Goal: Transaction & Acquisition: Purchase product/service

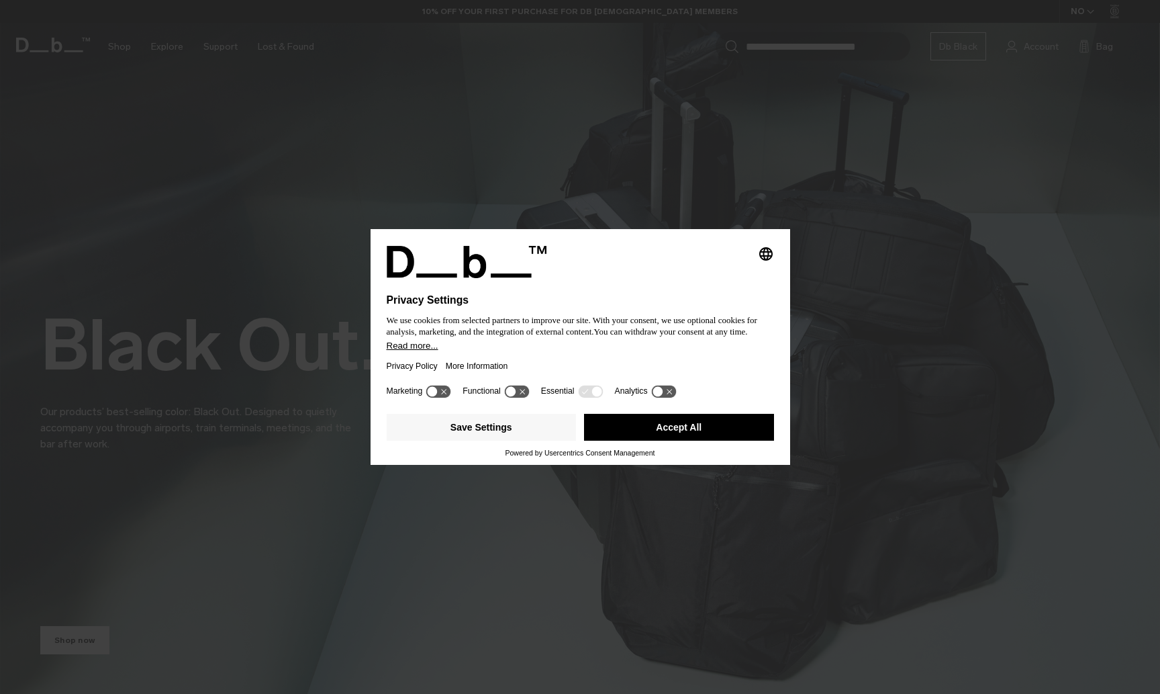
click at [628, 375] on div "Privacy Policy More Information" at bounding box center [580, 366] width 387 height 31
click at [524, 398] on icon at bounding box center [516, 391] width 25 height 13
click at [526, 396] on icon at bounding box center [523, 391] width 10 height 10
click at [588, 398] on icon at bounding box center [590, 391] width 25 height 13
click at [530, 437] on button "Save Settings" at bounding box center [482, 427] width 190 height 27
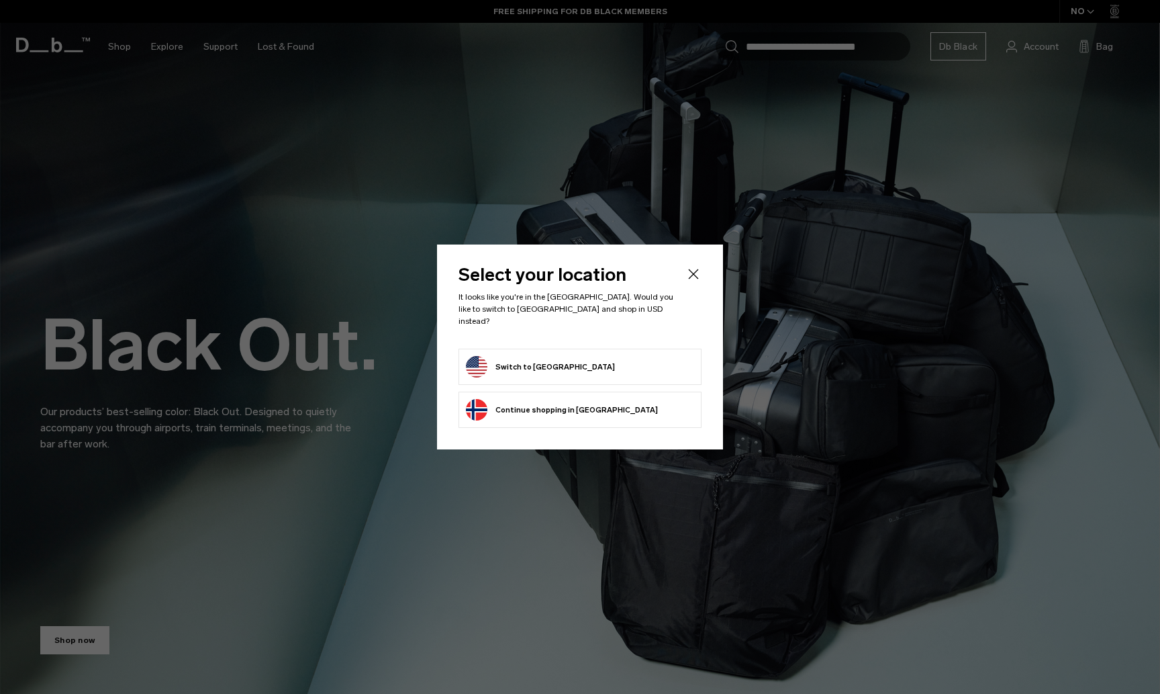
click at [574, 371] on button "Switch to United States" at bounding box center [540, 366] width 149 height 21
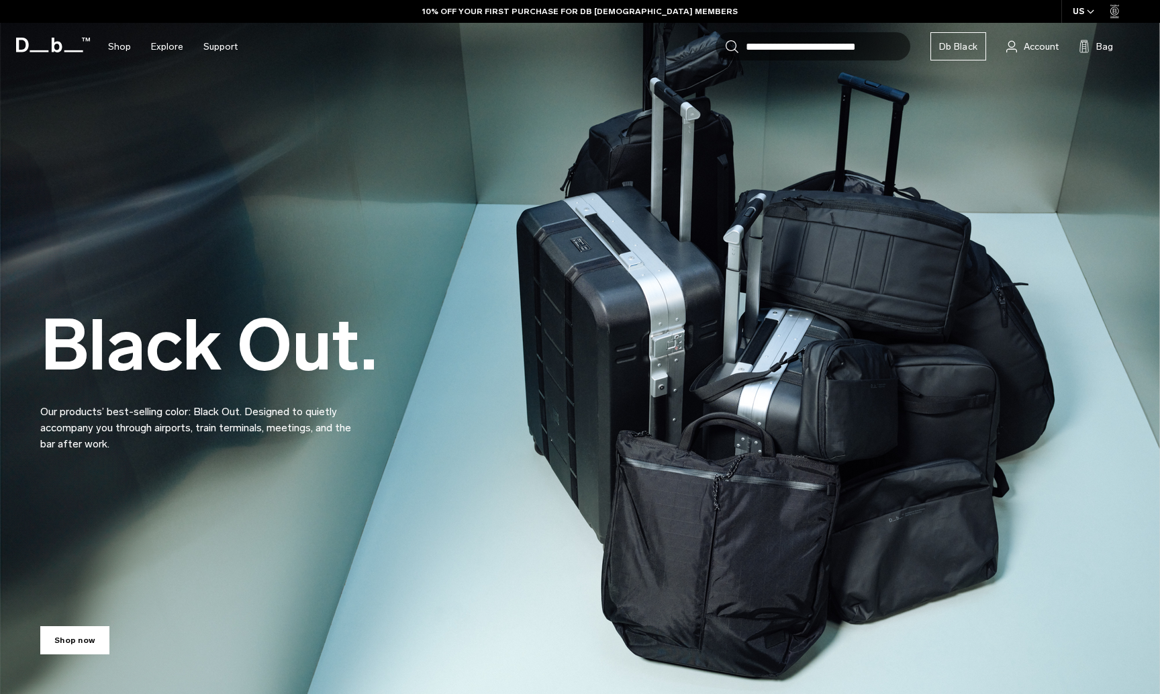
click at [810, 47] on input "Search for Bags, Luggage..." at bounding box center [828, 46] width 165 height 28
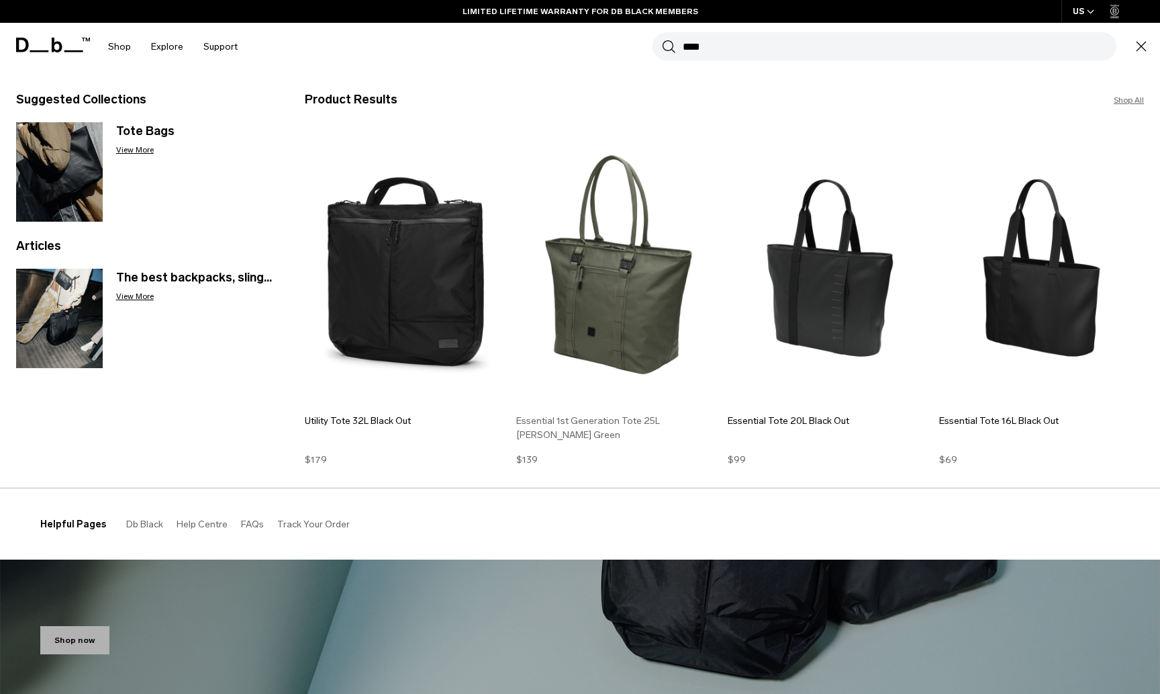
type input "****"
click at [612, 266] on img at bounding box center [618, 268] width 205 height 276
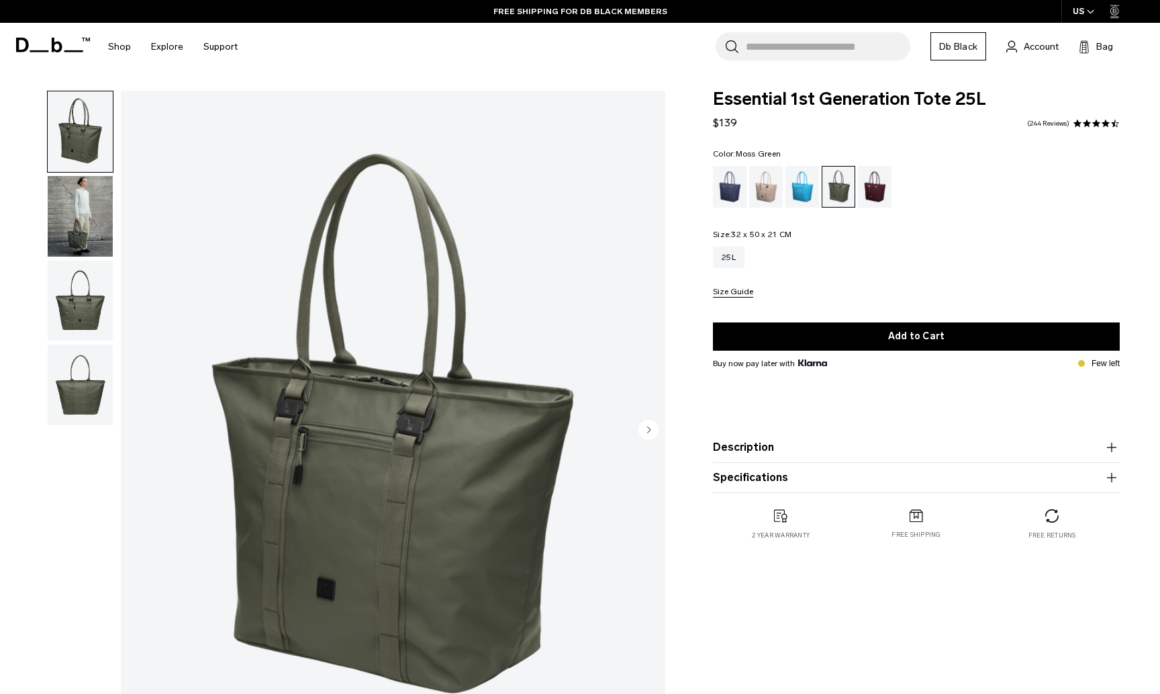
click at [80, 222] on img "button" at bounding box center [80, 216] width 65 height 81
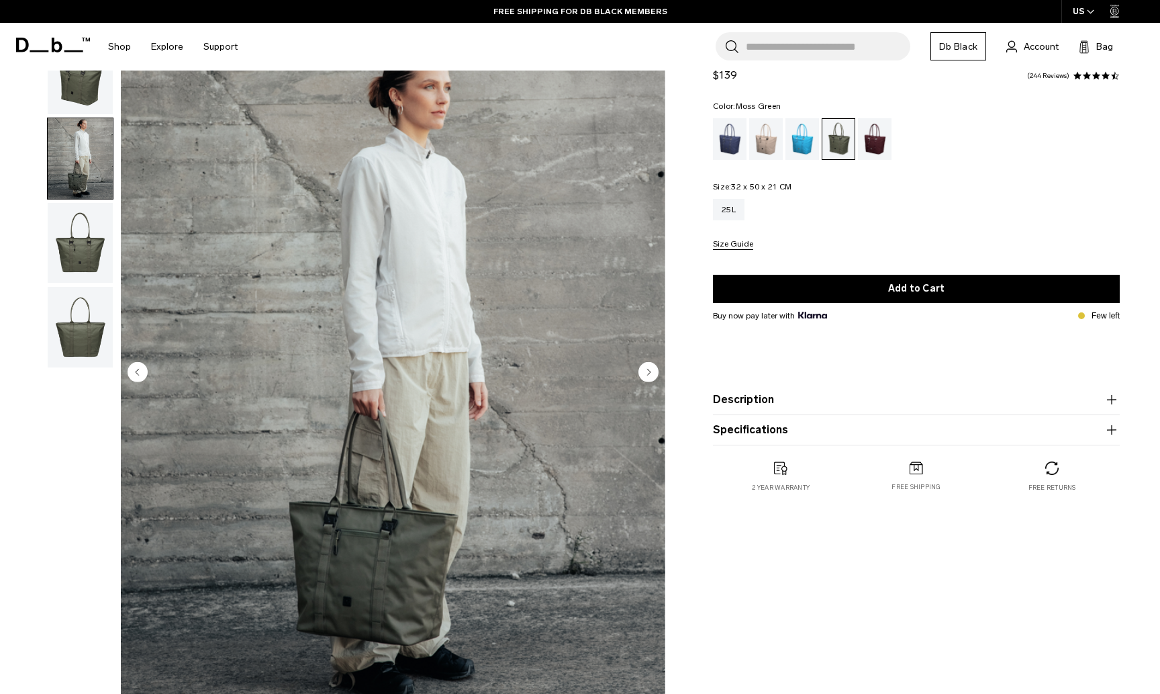
scroll to position [66, 0]
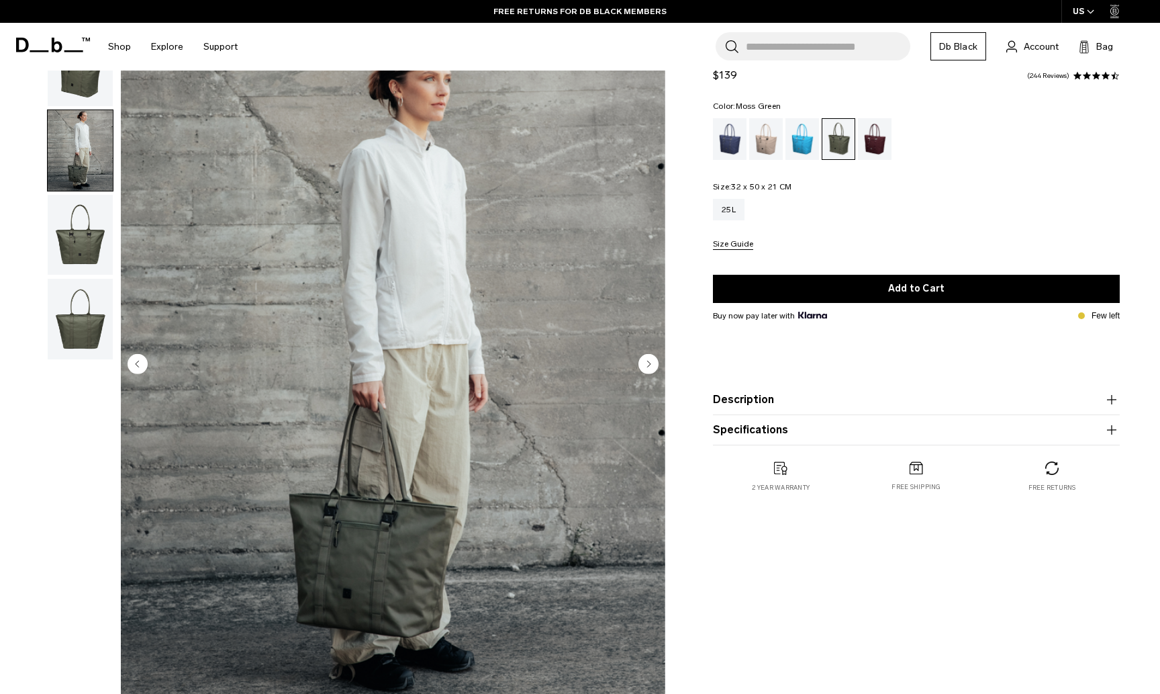
click at [97, 313] on img "button" at bounding box center [80, 319] width 65 height 81
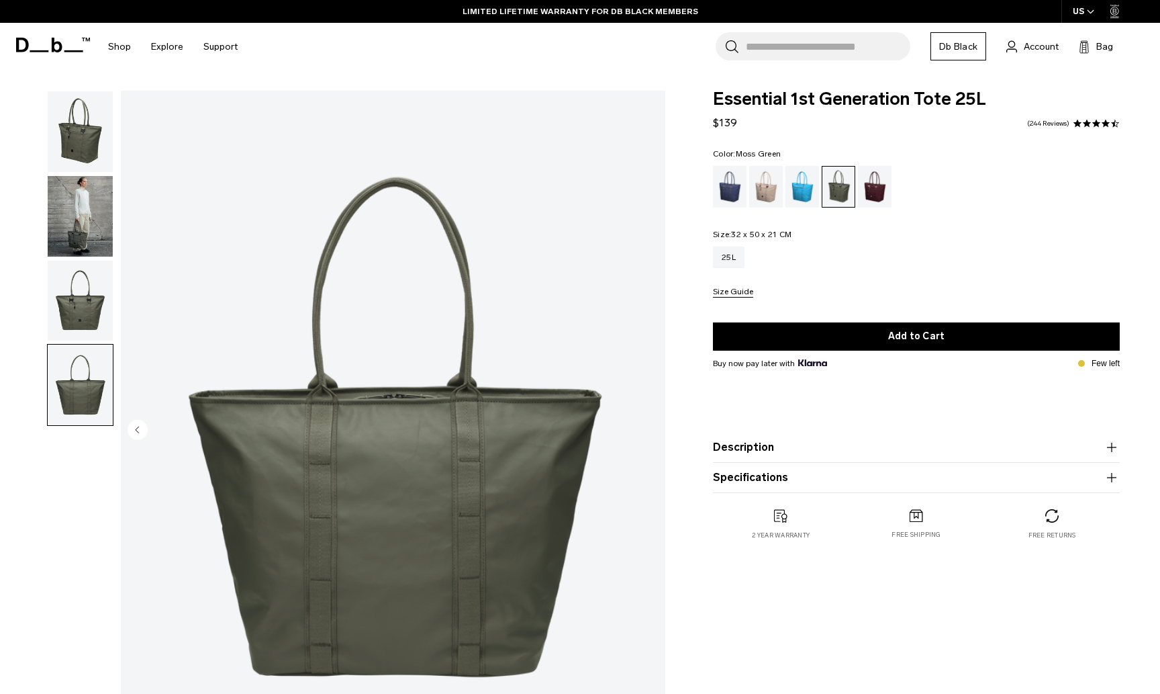
scroll to position [0, 0]
click at [89, 142] on img "button" at bounding box center [80, 131] width 65 height 81
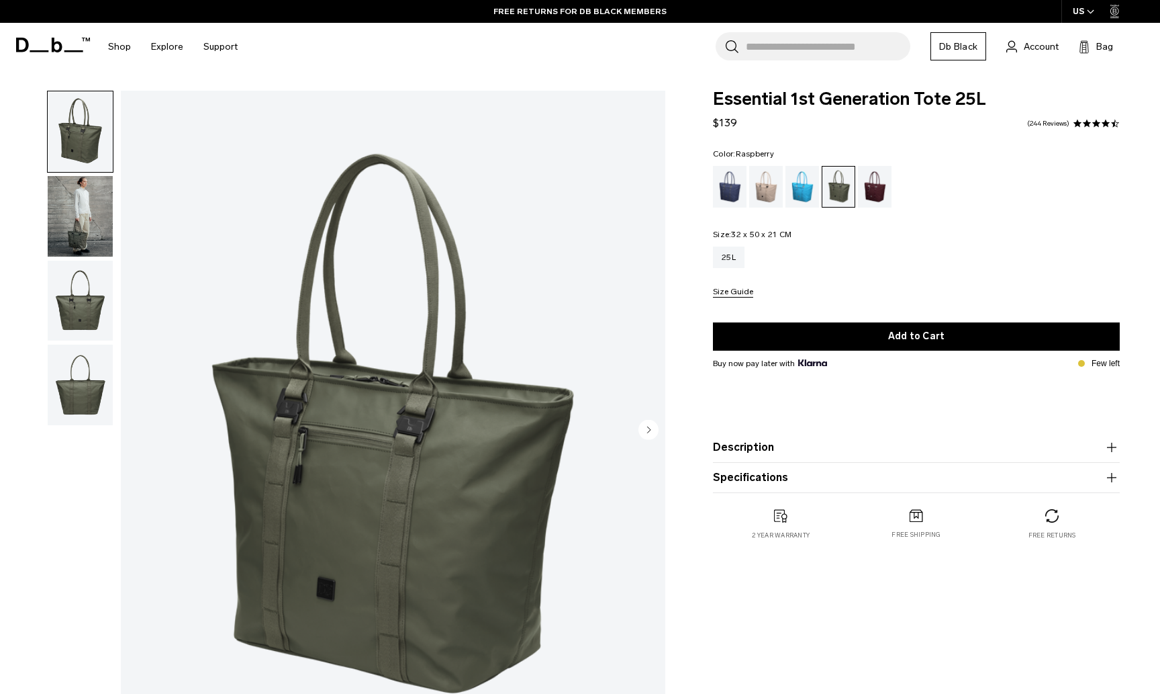
click at [866, 194] on div "Raspberry" at bounding box center [875, 187] width 34 height 42
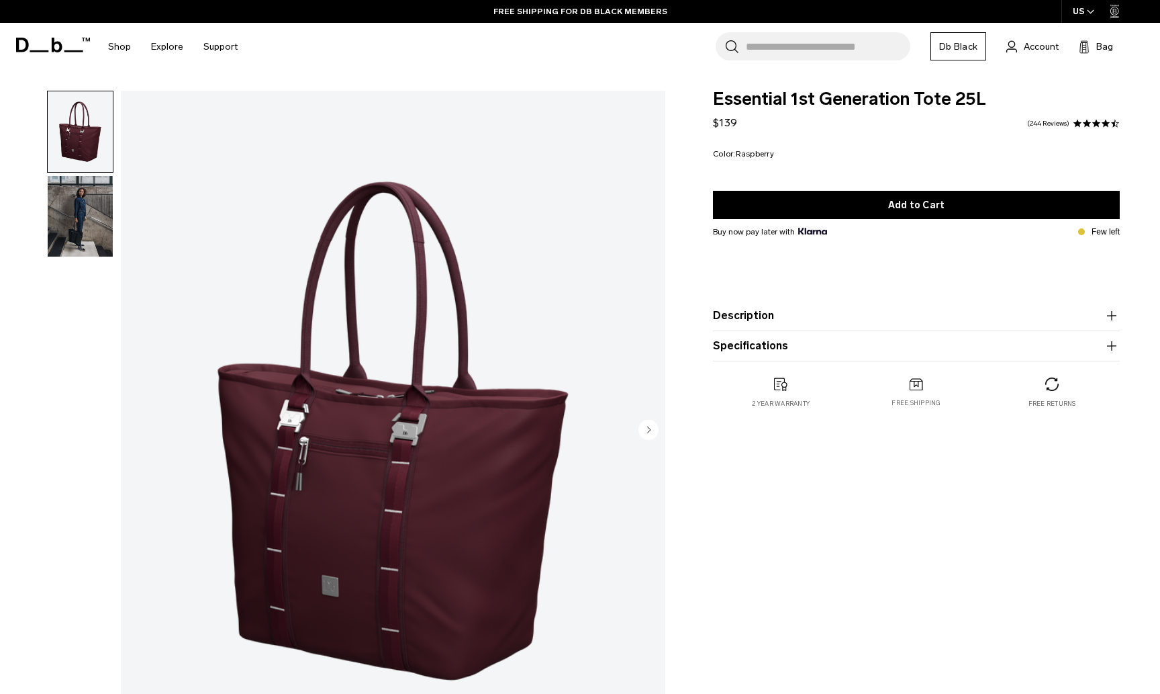
click at [83, 228] on img "button" at bounding box center [80, 216] width 65 height 81
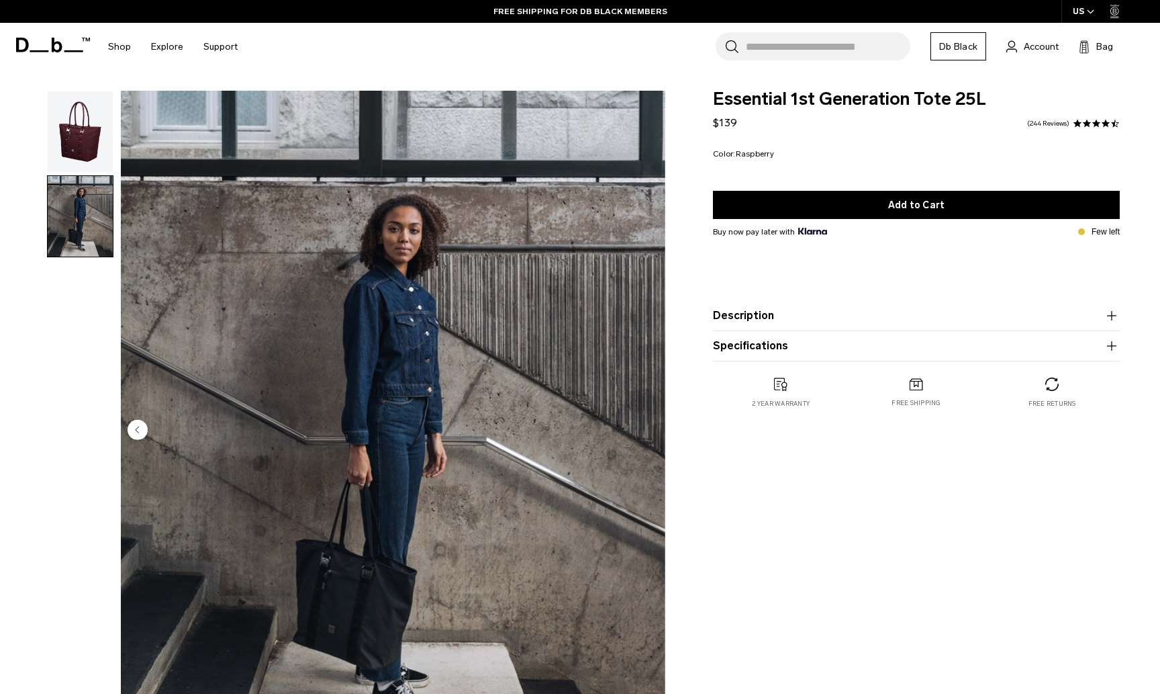
click at [85, 145] on img "button" at bounding box center [80, 131] width 65 height 81
